Goal: Task Accomplishment & Management: Use online tool/utility

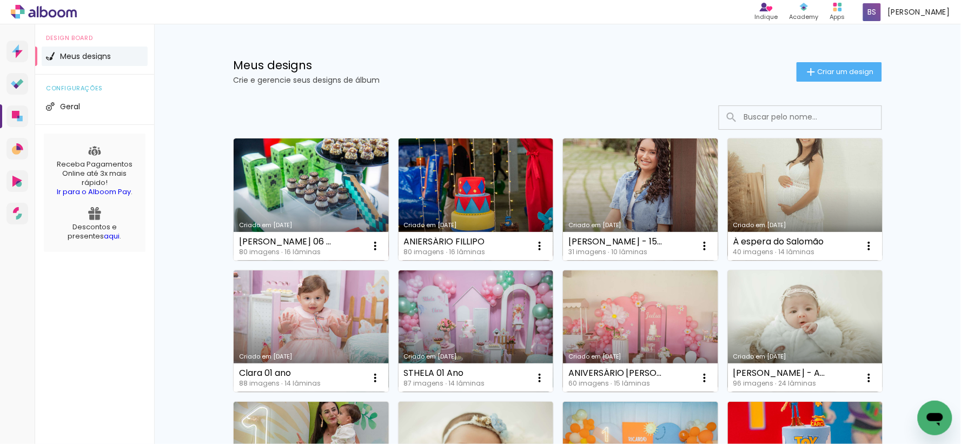
click at [848, 58] on div "Meus designs Crie e gerencie seus designs de álbum Criar um design" at bounding box center [557, 59] width 703 height 70
click at [858, 72] on span "Criar um design" at bounding box center [845, 71] width 56 height 7
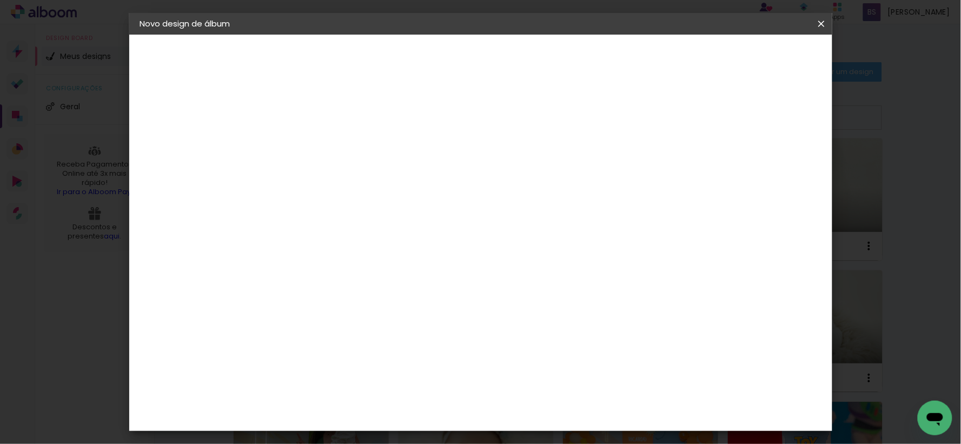
click at [0, 0] on paper-input-container "Título do álbum" at bounding box center [0, 0] width 0 height 0
type input "Smash Cake"
type paper-input "Smash Cake"
type input "Smash Cake Mateus 01 ano"
type paper-input "Smash Cake Mateus 01 ano"
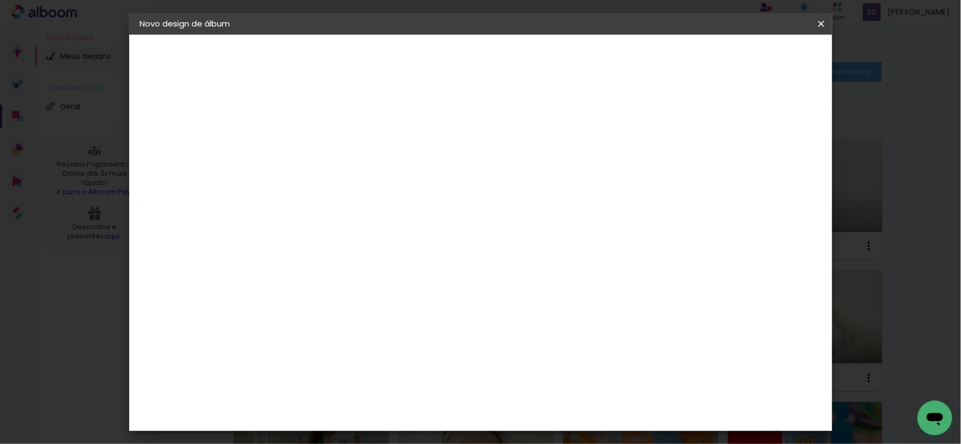
click at [428, 58] on paper-button "Avançar" at bounding box center [401, 57] width 53 height 18
click at [399, 201] on input at bounding box center [344, 206] width 109 height 14
type input "matias"
type paper-input "matias"
click at [382, 232] on paper-item "Matias Encadernações" at bounding box center [334, 246] width 96 height 28
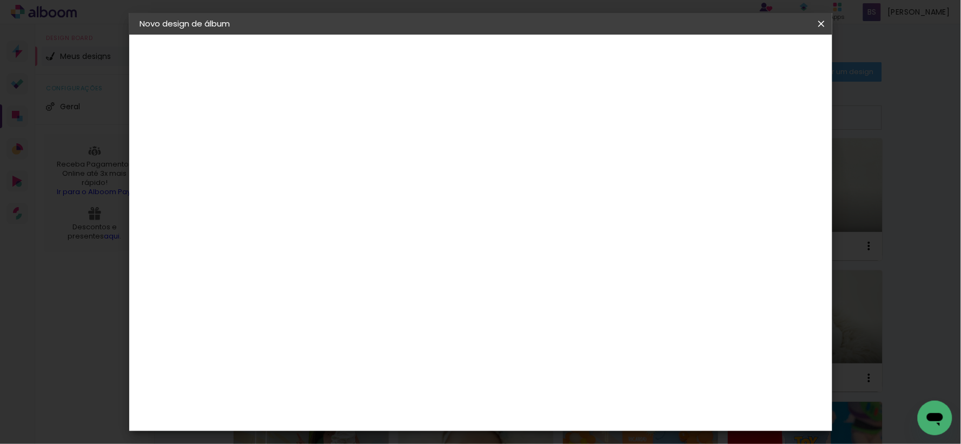
click at [382, 235] on paper-item "Matias Encadernações" at bounding box center [334, 246] width 96 height 28
drag, startPoint x: 808, startPoint y: 45, endPoint x: 807, endPoint y: 51, distance: 5.5
click at [506, 47] on header "Fornecedor Escolha um fornecedor ou avance com o tamanho livre. Voltar Avançar" at bounding box center [388, 71] width 237 height 73
click at [490, 55] on paper-button "Avançar" at bounding box center [463, 57] width 53 height 18
click at [359, 180] on input "text" at bounding box center [338, 188] width 42 height 17
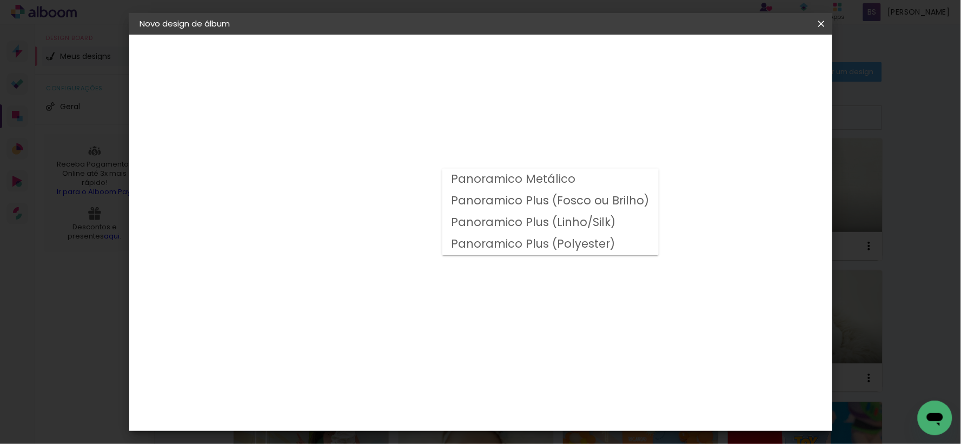
click at [0, 0] on slot "Panoramico Plus (Fosco ou Brilho)" at bounding box center [0, 0] width 0 height 0
type input "Panoramico Plus (Fosco ou Brilho)"
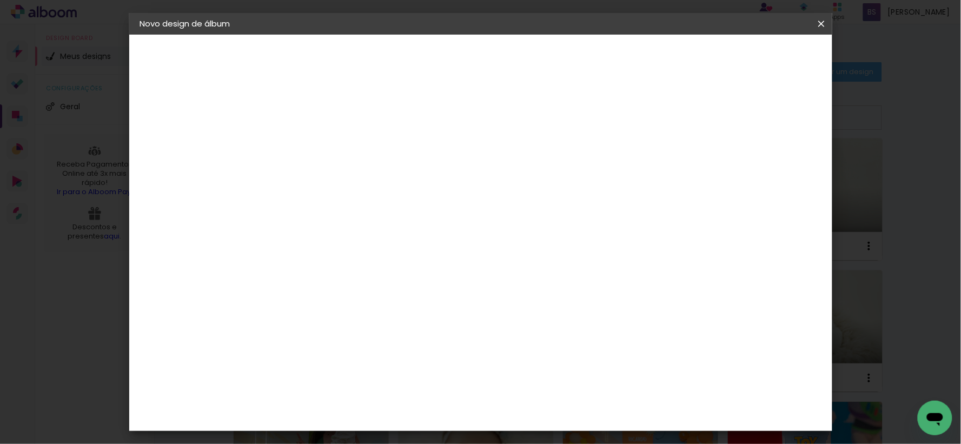
scroll to position [360, 0]
click at [390, 404] on span "20 × 20" at bounding box center [364, 418] width 50 height 29
click at [0, 0] on slot "Avançar" at bounding box center [0, 0] width 0 height 0
click at [737, 118] on div "Mostrar sangria" at bounding box center [727, 117] width 72 height 14
type paper-checkbox "on"
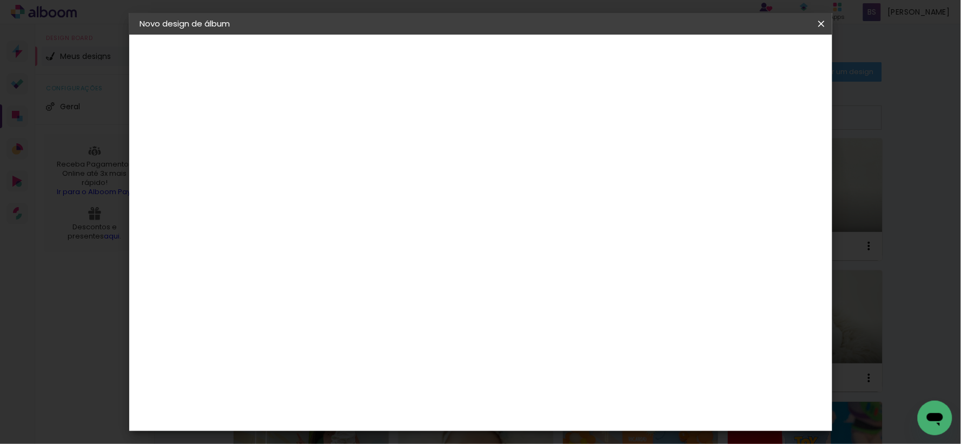
click at [752, 54] on span "Iniciar design" at bounding box center [727, 58] width 49 height 8
